Goal: Information Seeking & Learning: Learn about a topic

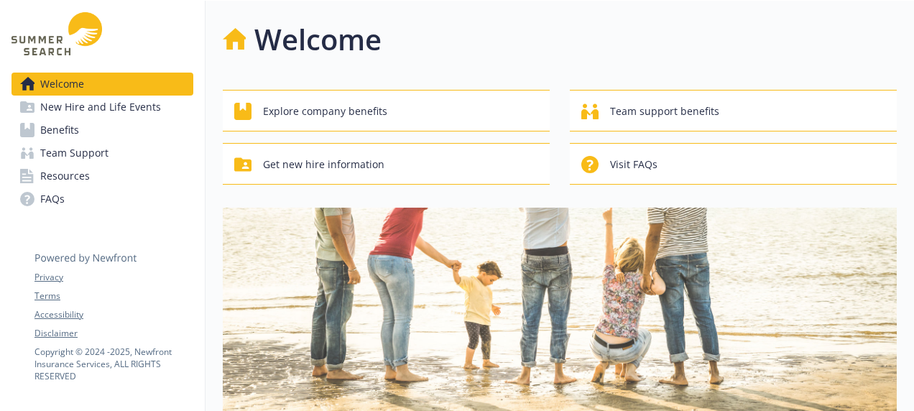
drag, startPoint x: 66, startPoint y: 125, endPoint x: 65, endPoint y: 112, distance: 13.0
click at [66, 125] on span "Benefits" at bounding box center [59, 130] width 39 height 23
